Goal: Task Accomplishment & Management: Manage account settings

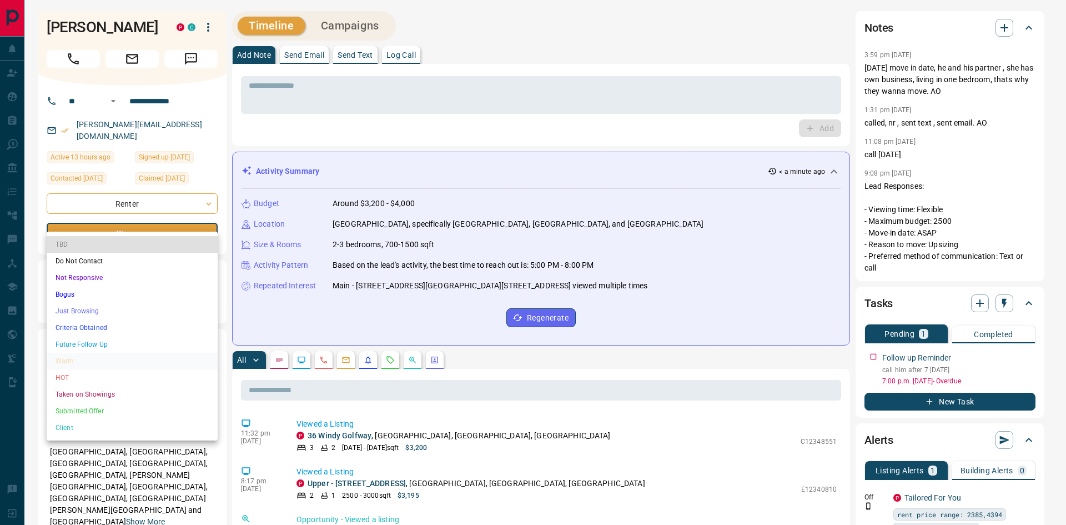
click at [112, 376] on li "HOT" at bounding box center [132, 377] width 171 height 17
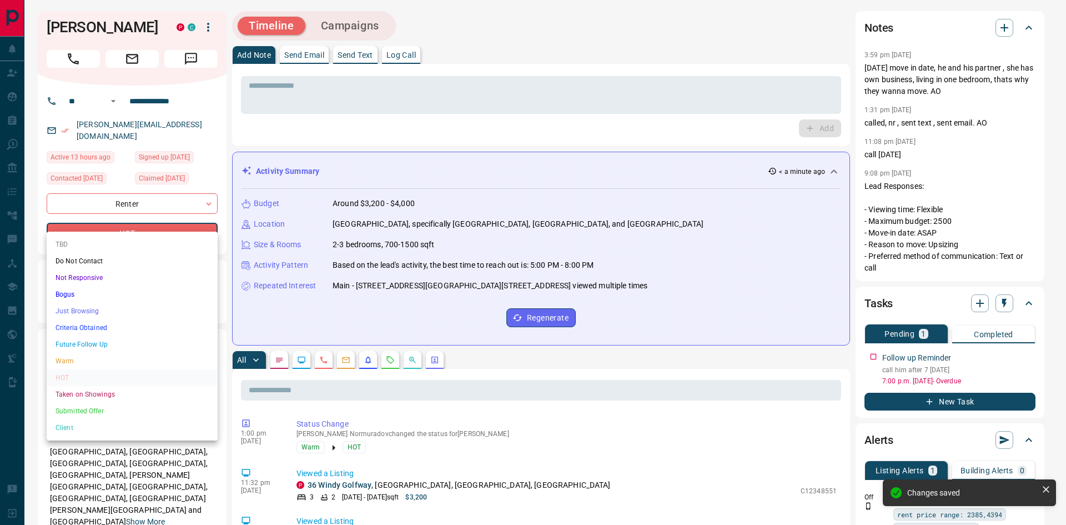
click at [99, 397] on li "Taken on Showings" at bounding box center [132, 394] width 171 height 17
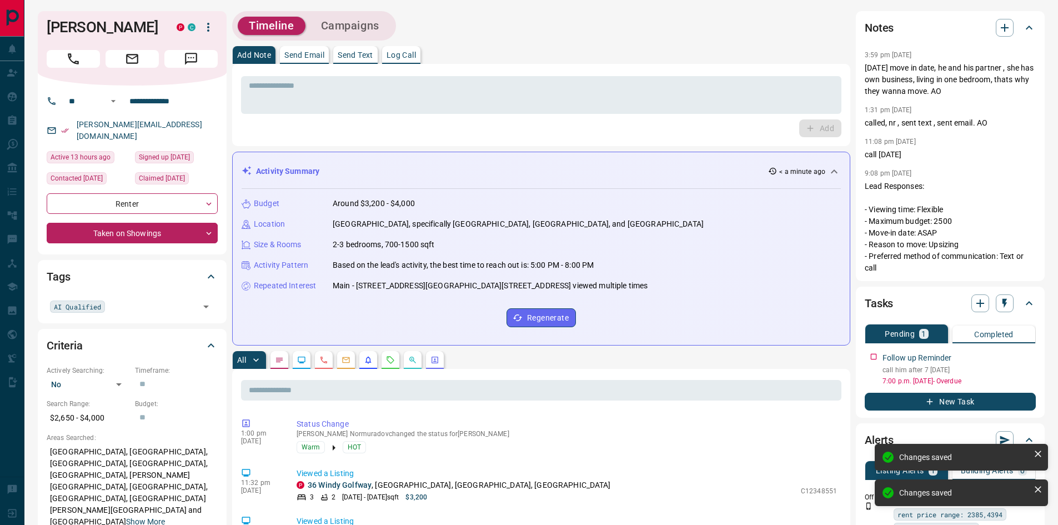
type input "*"
click at [246, 137] on div "Add" at bounding box center [541, 128] width 600 height 18
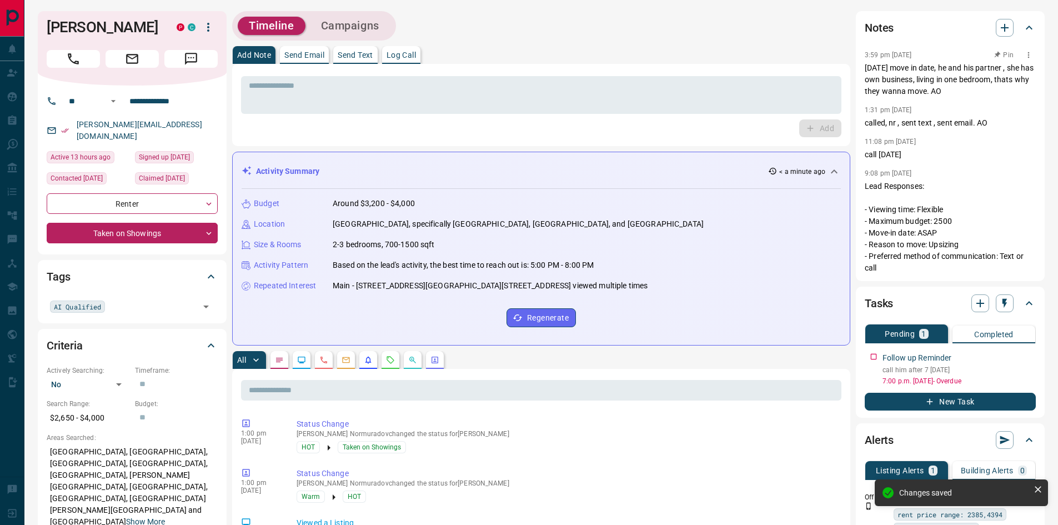
click at [1028, 55] on icon "button" at bounding box center [1028, 55] width 9 height 9
click at [1009, 69] on li "Edit" at bounding box center [1010, 75] width 49 height 17
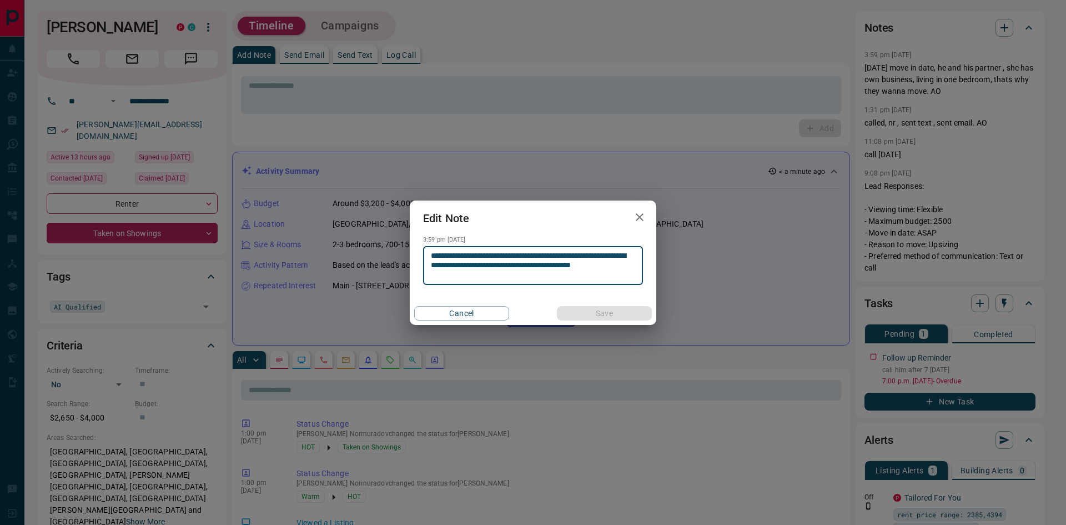
drag, startPoint x: 480, startPoint y: 277, endPoint x: 425, endPoint y: 243, distance: 64.8
click at [425, 243] on div "**********" at bounding box center [533, 264] width 220 height 42
type textarea "**********"
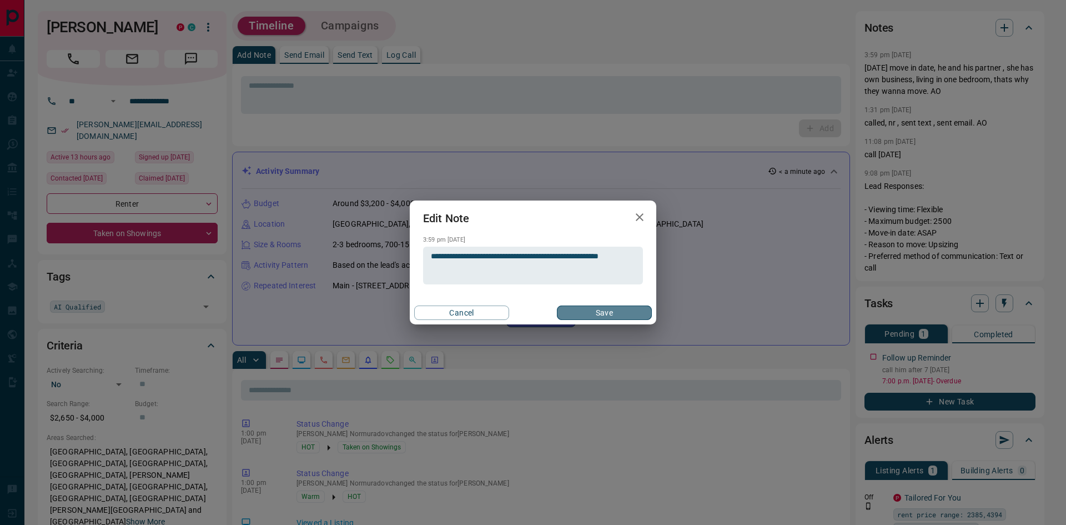
click at [613, 313] on button "Save" at bounding box center [604, 312] width 95 height 14
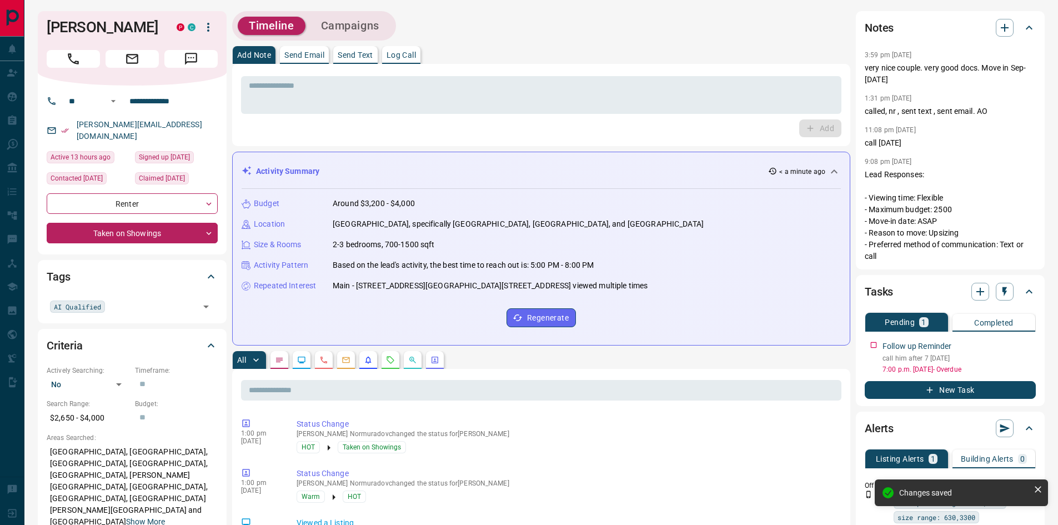
click at [312, 138] on div "* ​ Add" at bounding box center [541, 105] width 618 height 82
